Goal: Browse casually: Explore the website without a specific task or goal

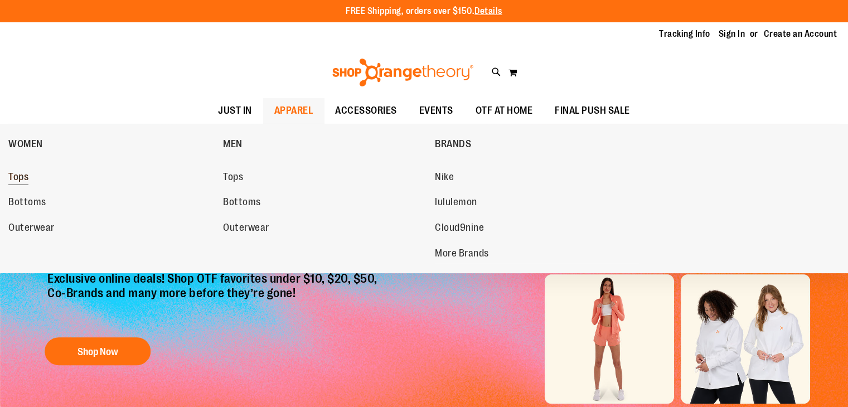
click at [21, 177] on span "Tops" at bounding box center [18, 178] width 20 height 14
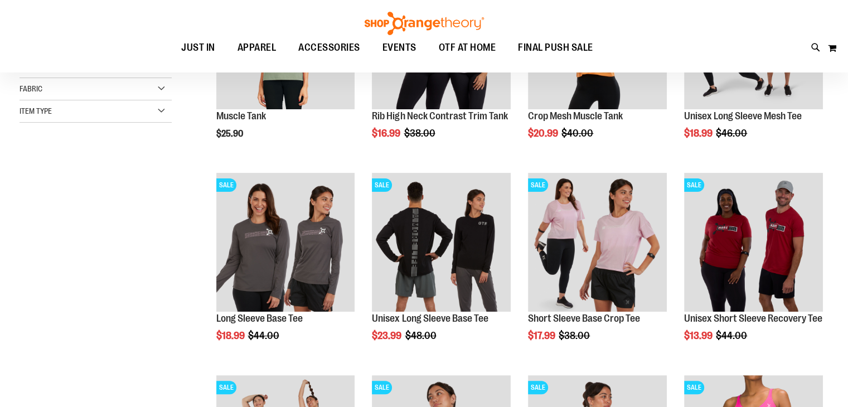
scroll to position [260, 0]
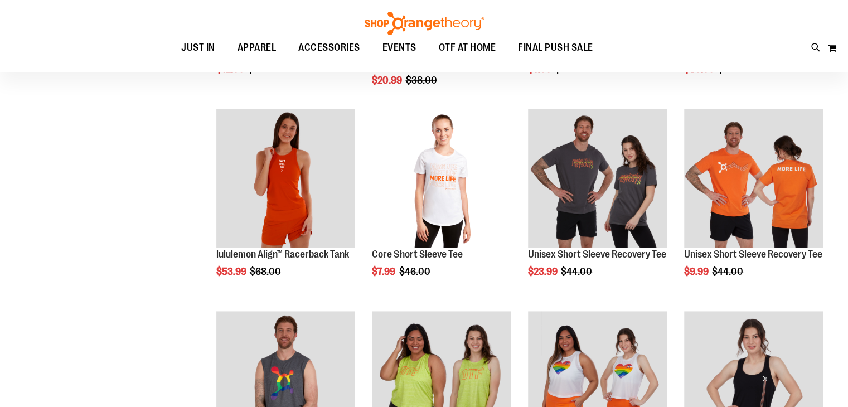
scroll to position [729, 0]
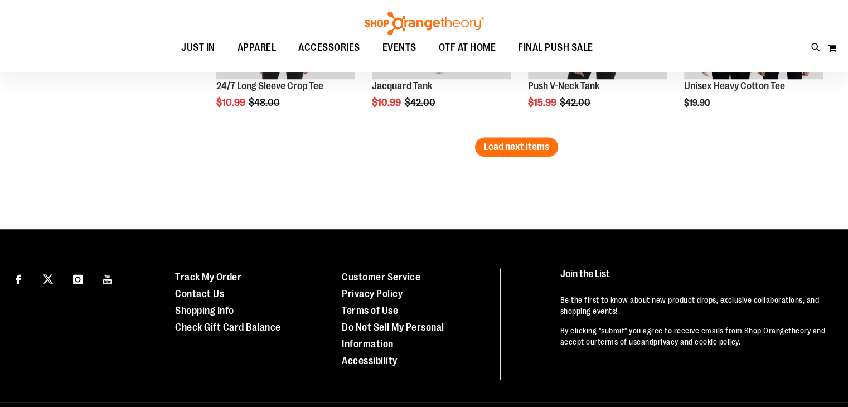
scroll to position [1797, 0]
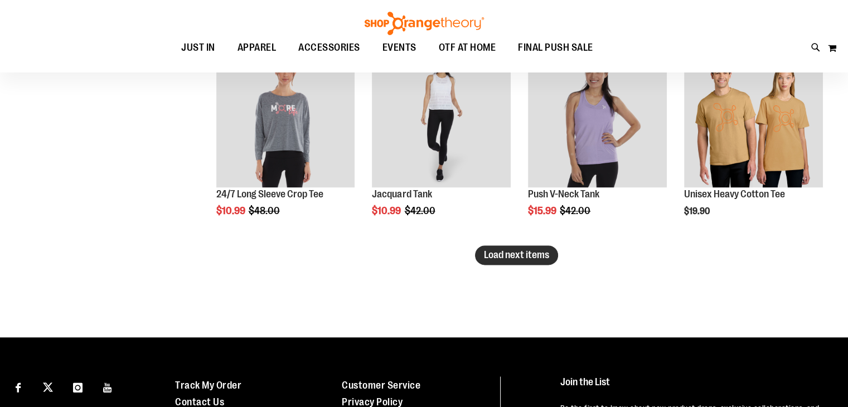
click at [522, 255] on span "Load next items" at bounding box center [516, 254] width 65 height 11
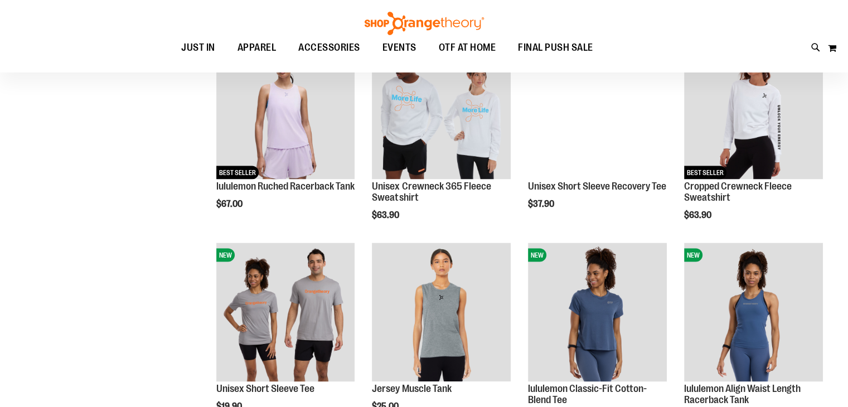
scroll to position [2212, 0]
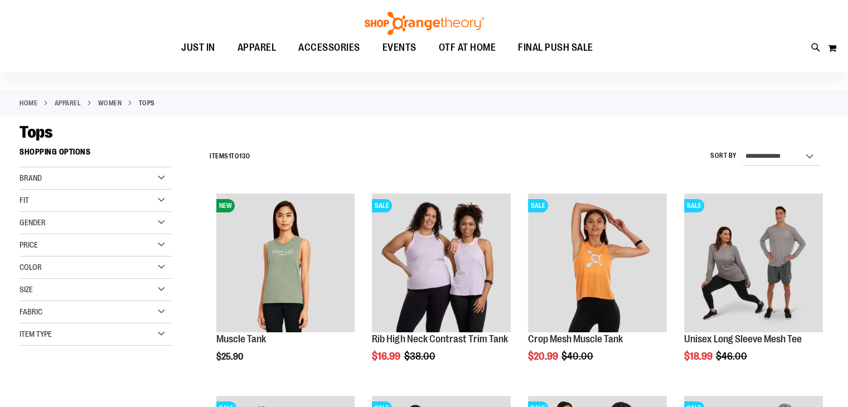
scroll to position [26, 0]
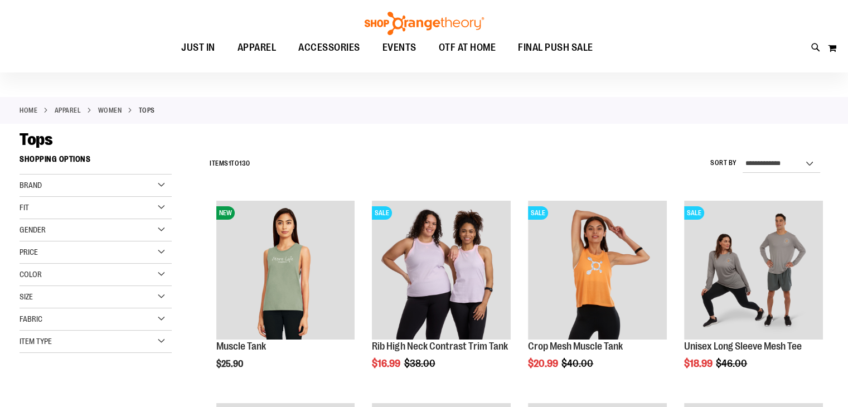
click at [153, 210] on div "Fit" at bounding box center [96, 208] width 152 height 22
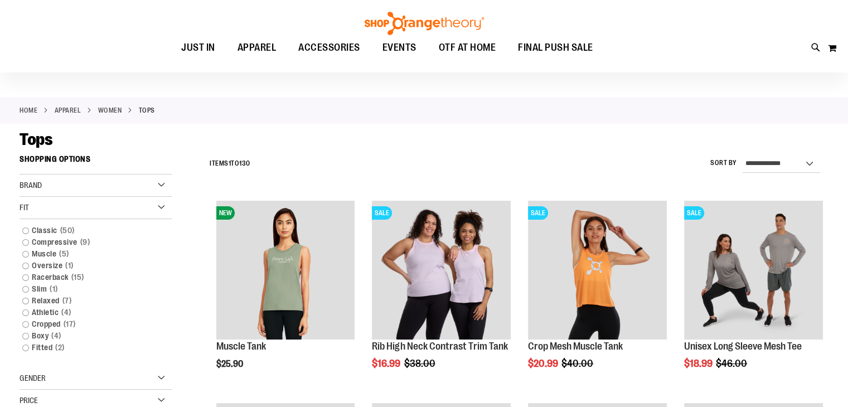
click at [153, 210] on div "Fit" at bounding box center [96, 208] width 152 height 22
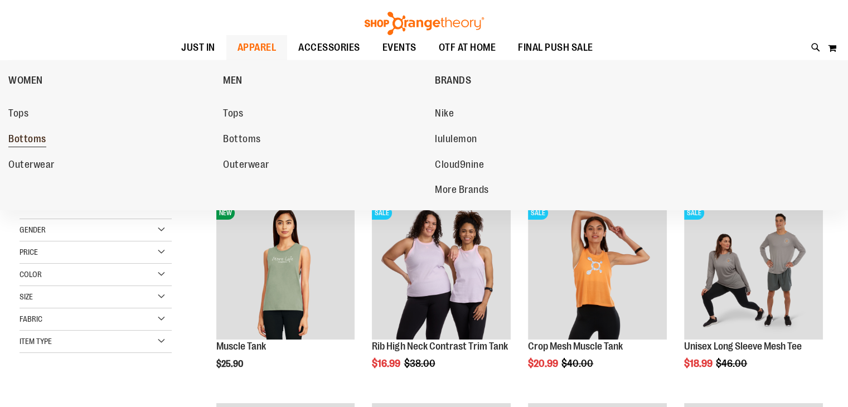
click at [11, 138] on span "Bottoms" at bounding box center [27, 140] width 38 height 14
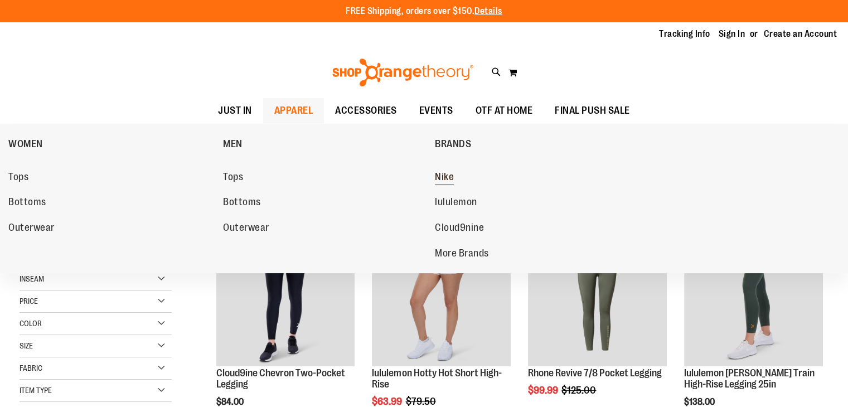
click at [442, 172] on span "Nike" at bounding box center [444, 178] width 19 height 14
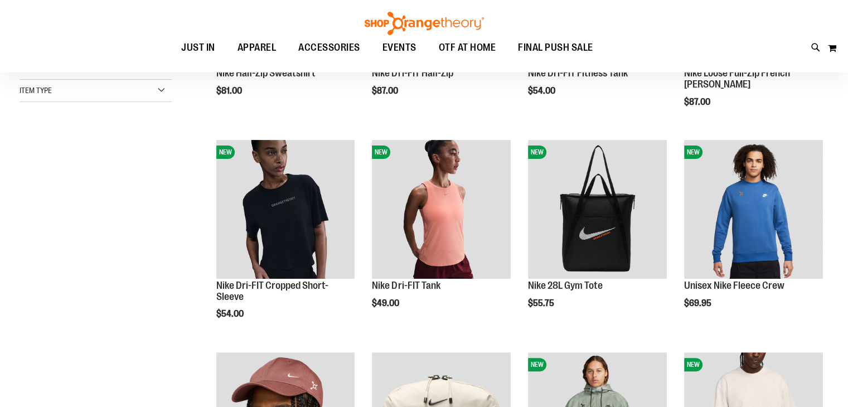
scroll to position [302, 0]
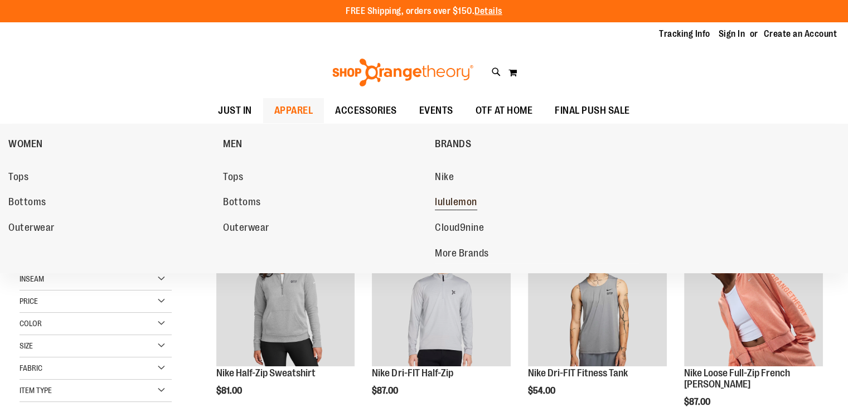
click at [453, 204] on span "lululemon" at bounding box center [456, 203] width 42 height 14
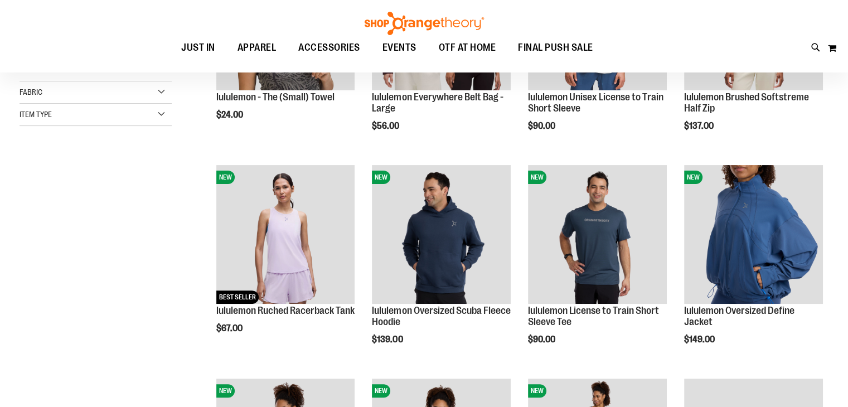
scroll to position [279, 0]
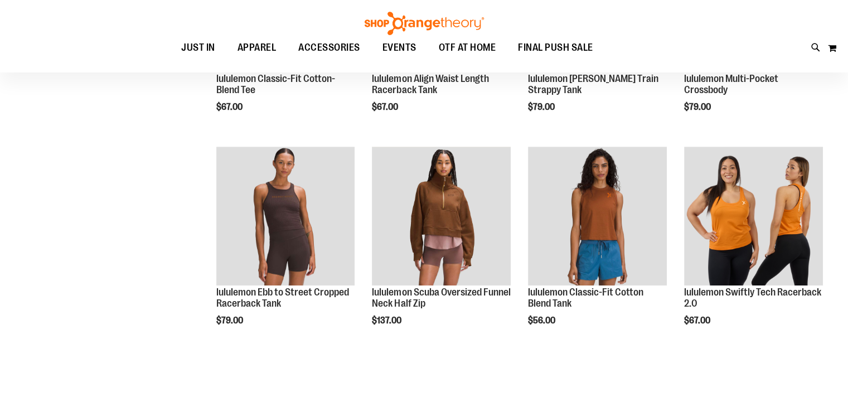
scroll to position [795, 0]
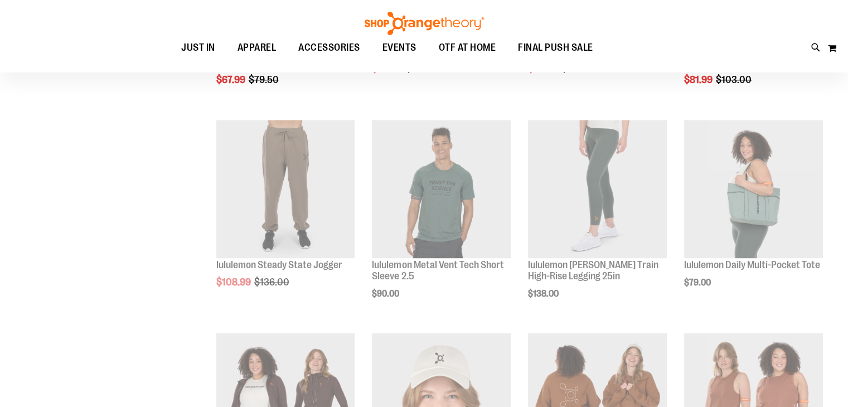
scroll to position [1744, 0]
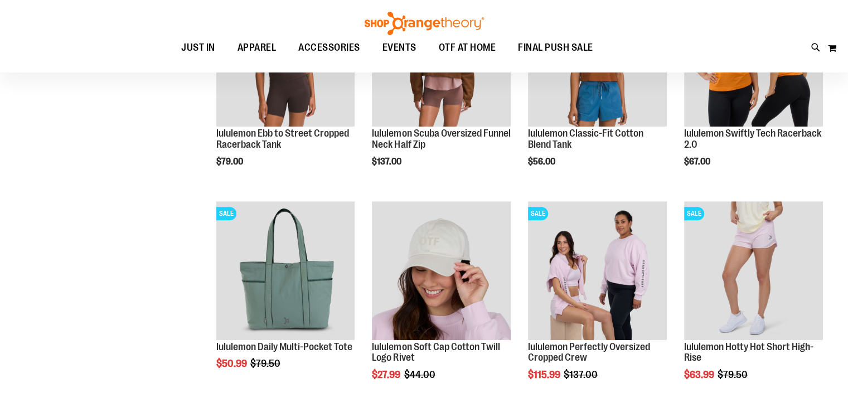
scroll to position [874, 0]
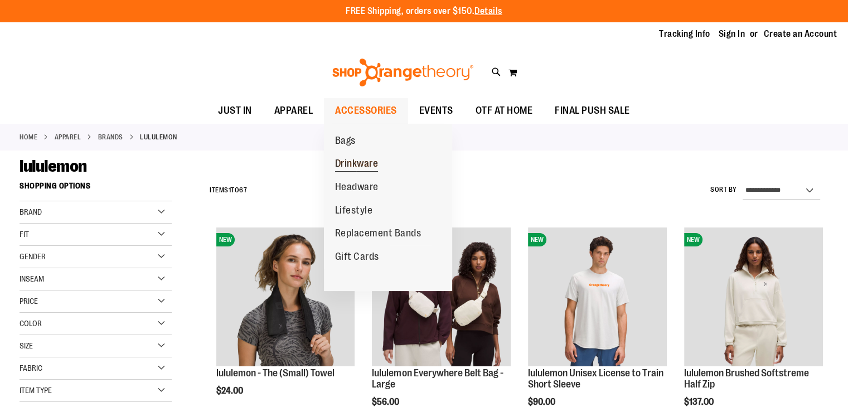
click at [343, 162] on span "Drinkware" at bounding box center [356, 165] width 43 height 14
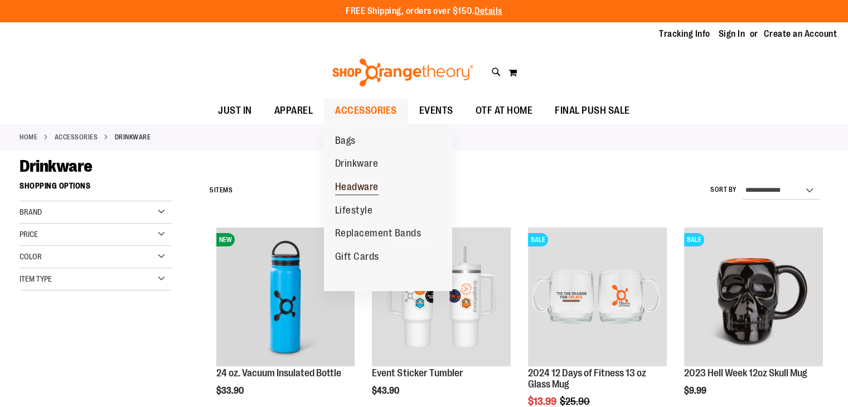
click at [362, 190] on span "Headware" at bounding box center [356, 188] width 43 height 14
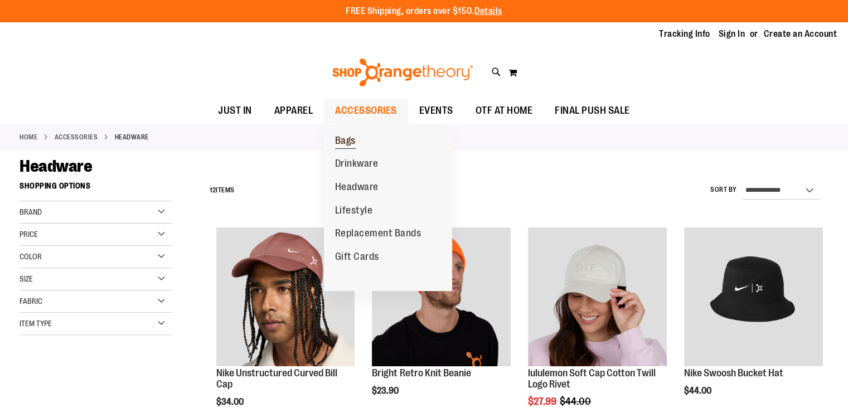
click at [342, 137] on span "Bags" at bounding box center [345, 142] width 21 height 14
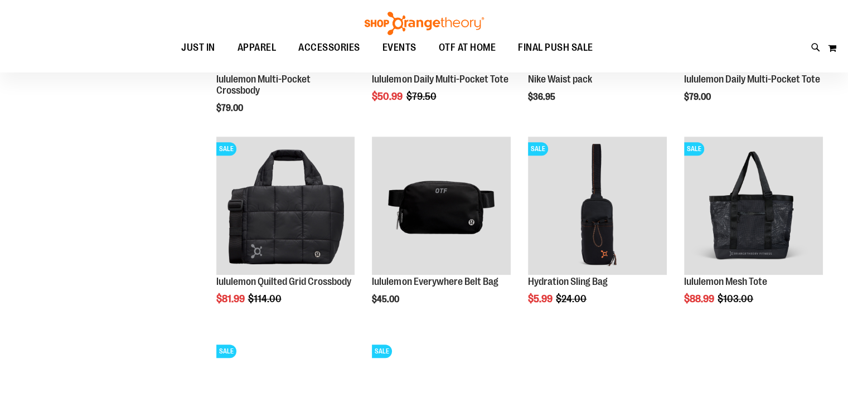
scroll to position [852, 0]
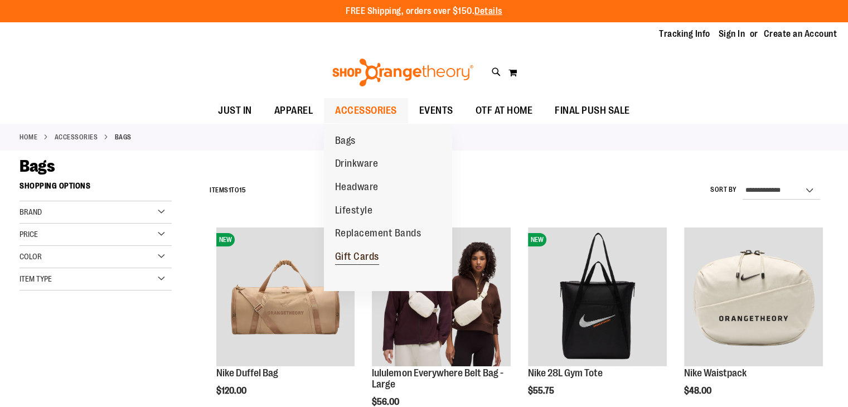
click at [346, 255] on span "Gift Cards" at bounding box center [357, 258] width 44 height 14
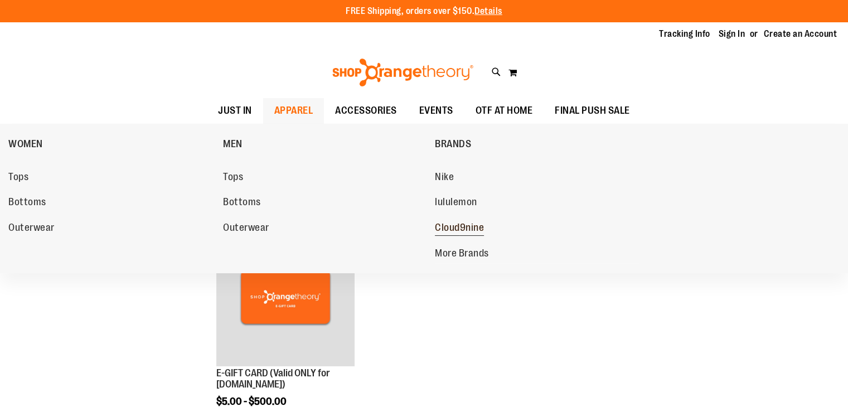
click at [456, 227] on span "Cloud9nine" at bounding box center [459, 229] width 49 height 14
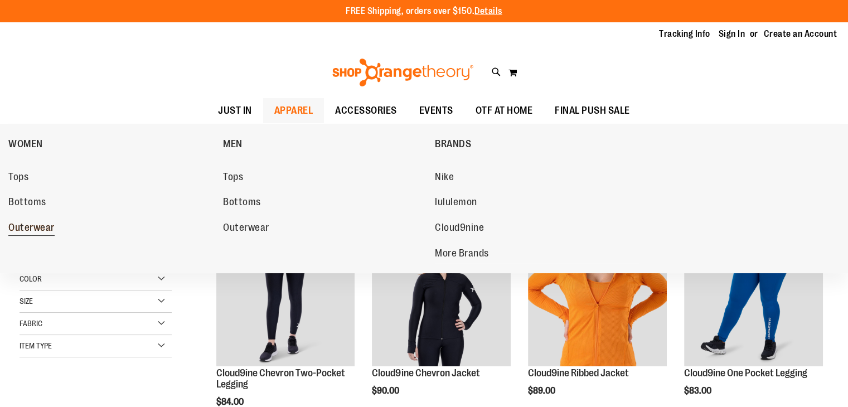
click at [25, 224] on span "Outerwear" at bounding box center [31, 229] width 46 height 14
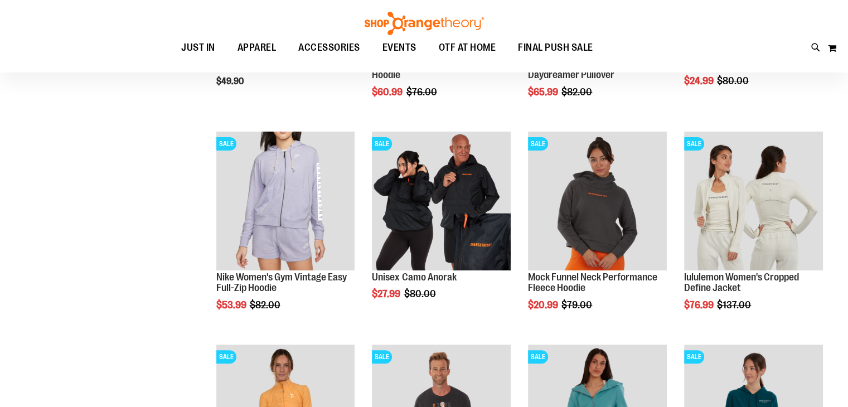
scroll to position [310, 0]
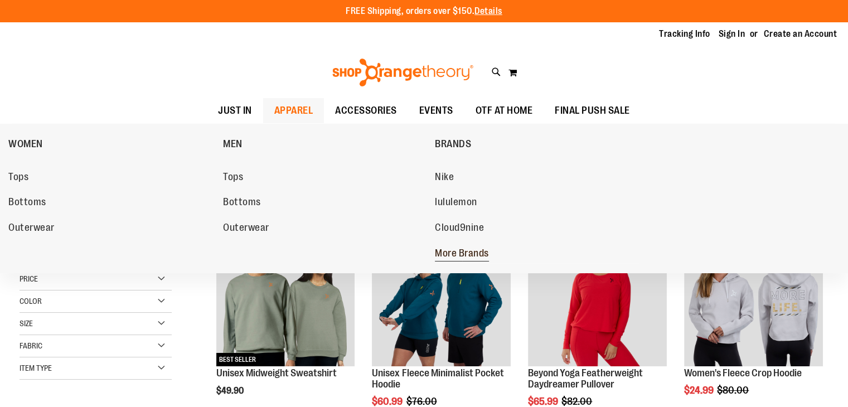
click at [444, 251] on span "More Brands" at bounding box center [462, 255] width 54 height 14
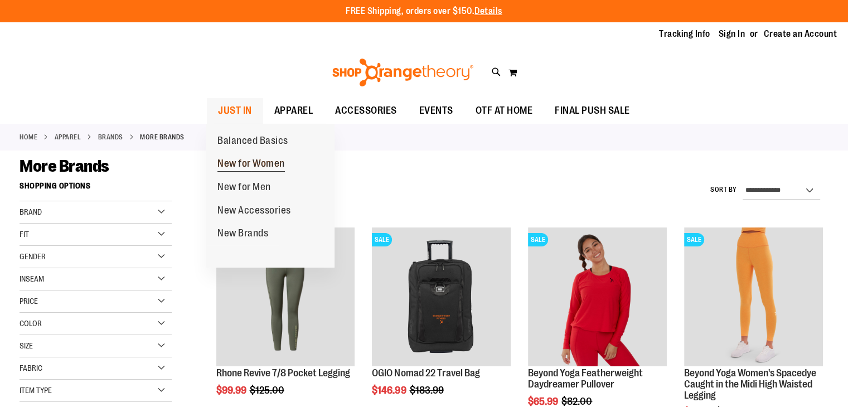
click at [229, 158] on span "New for Women" at bounding box center [250, 165] width 67 height 14
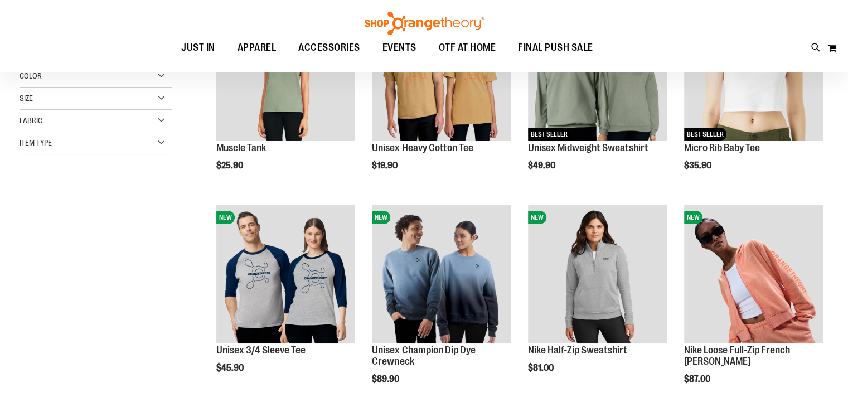
scroll to position [269, 0]
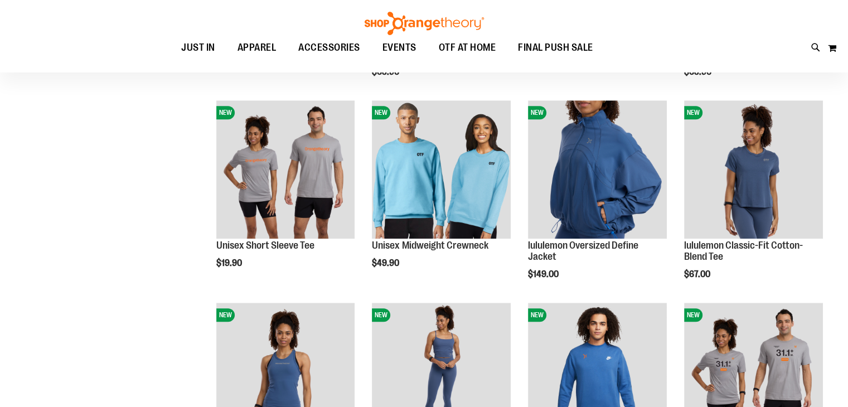
scroll to position [969, 0]
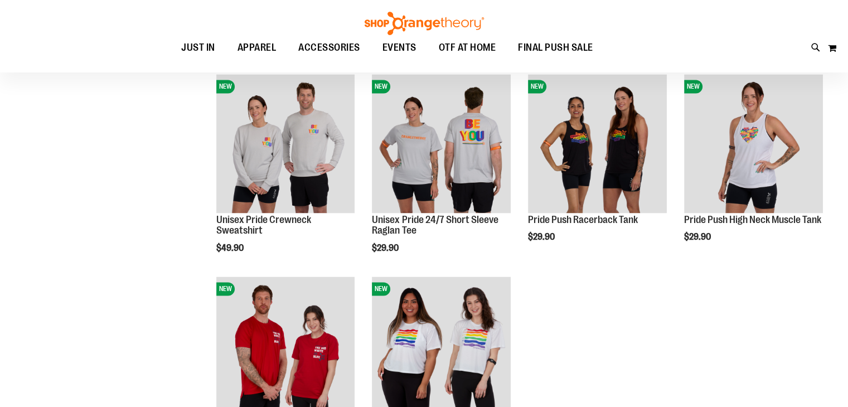
scroll to position [1573, 0]
